Goal: Information Seeking & Learning: Learn about a topic

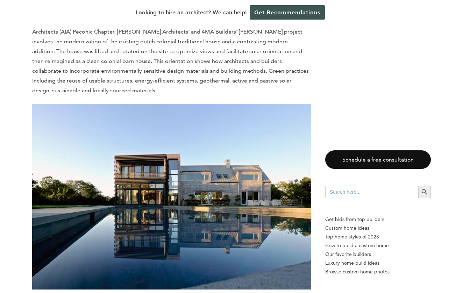
scroll to position [456, 0]
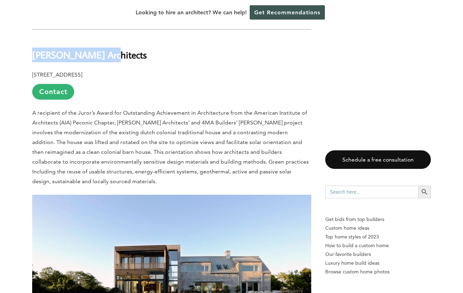
drag, startPoint x: 110, startPoint y: 58, endPoint x: 30, endPoint y: 58, distance: 80.0
copy b "[PERSON_NAME] Architects"
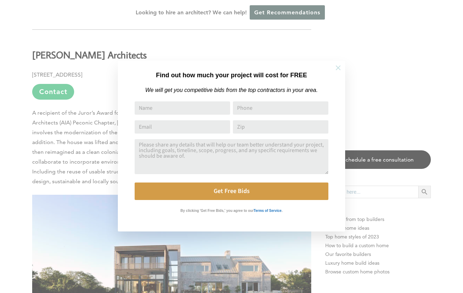
click at [337, 66] on icon at bounding box center [337, 67] width 5 height 5
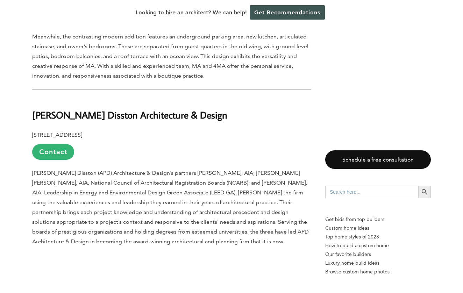
scroll to position [807, 0]
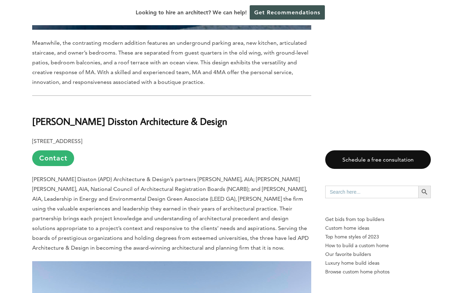
drag, startPoint x: 243, startPoint y: 121, endPoint x: 24, endPoint y: 122, distance: 218.8
copy b "[PERSON_NAME] Disston Architecture & Design"
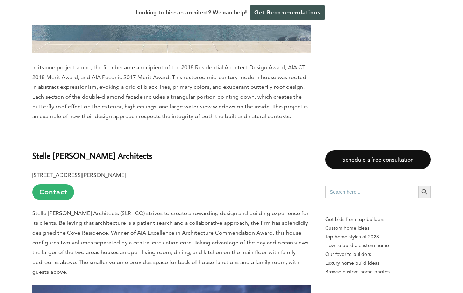
scroll to position [1268, 0]
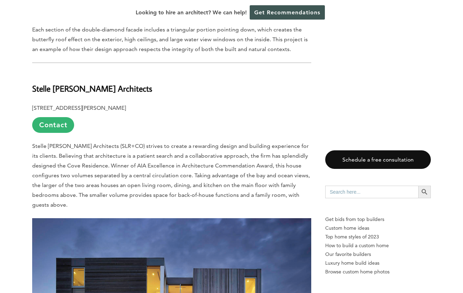
drag, startPoint x: 156, startPoint y: 87, endPoint x: 33, endPoint y: 89, distance: 123.0
click at [33, 89] on b "Stelle [PERSON_NAME] Architects" at bounding box center [92, 88] width 120 height 11
copy b "Stelle [PERSON_NAME] Architects"
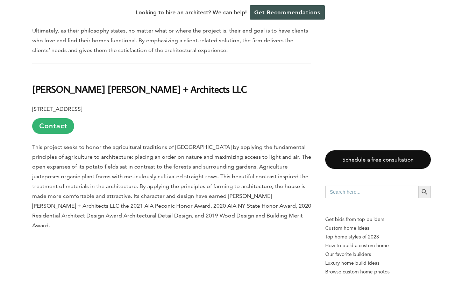
scroll to position [2511, 0]
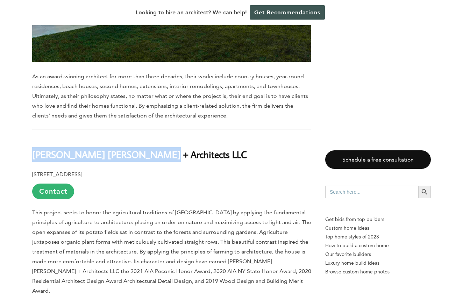
drag, startPoint x: 158, startPoint y: 131, endPoint x: 34, endPoint y: 131, distance: 123.7
click at [34, 138] on h2 "[PERSON_NAME] [PERSON_NAME] + Architects LLC" at bounding box center [171, 150] width 279 height 24
copy b "[PERSON_NAME] [PERSON_NAME] + Architects LLC"
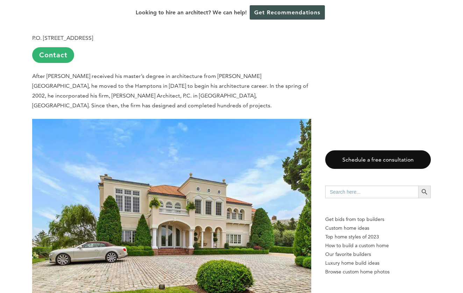
scroll to position [3383, 0]
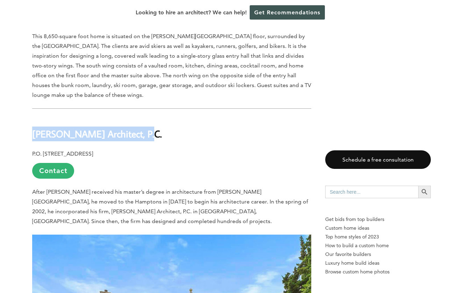
drag, startPoint x: 145, startPoint y: 93, endPoint x: 34, endPoint y: 92, distance: 110.8
click at [34, 128] on b "[PERSON_NAME] Architect, P.C." at bounding box center [97, 134] width 130 height 12
copy b "[PERSON_NAME] Architect, P.C"
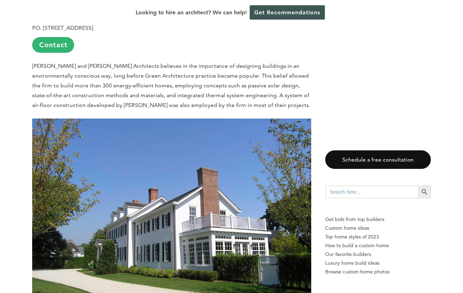
scroll to position [3795, 0]
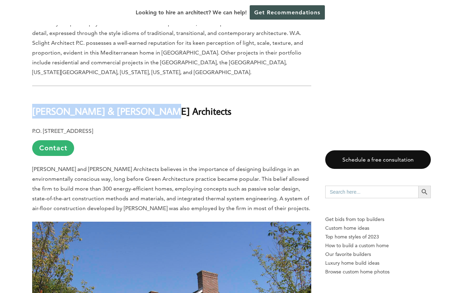
drag, startPoint x: 152, startPoint y: 66, endPoint x: 32, endPoint y: 62, distance: 119.9
click at [32, 94] on h2 "[PERSON_NAME] & [PERSON_NAME] Architects" at bounding box center [171, 106] width 279 height 24
copy b "[PERSON_NAME] & [PERSON_NAME] Architects"
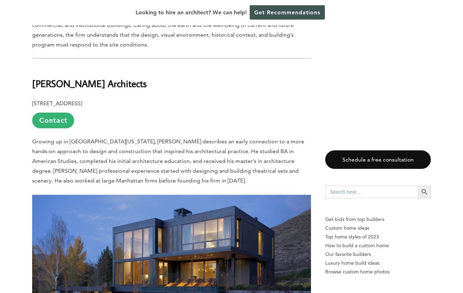
scroll to position [4158, 0]
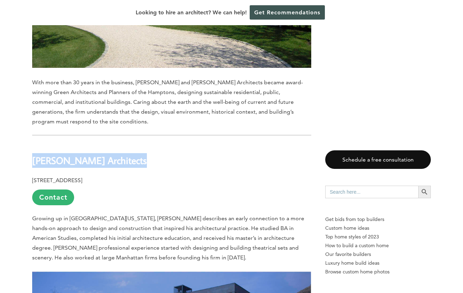
drag, startPoint x: 142, startPoint y: 110, endPoint x: 32, endPoint y: 113, distance: 109.8
click at [32, 144] on h2 "[PERSON_NAME] Architects" at bounding box center [171, 156] width 279 height 24
copy b "[PERSON_NAME] Architects"
